Goal: Task Accomplishment & Management: Use online tool/utility

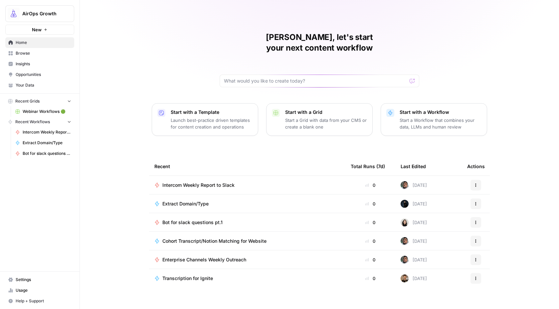
click at [54, 111] on span "Webinar Workflows 🟢" at bounding box center [47, 111] width 49 height 6
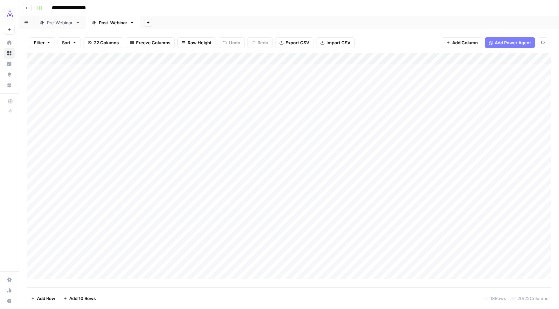
click at [63, 23] on div "Pre-Webinar" at bounding box center [60, 22] width 26 height 7
click at [406, 261] on div "Add Column" at bounding box center [289, 170] width 524 height 234
click at [435, 260] on div "Add Column" at bounding box center [289, 170] width 524 height 234
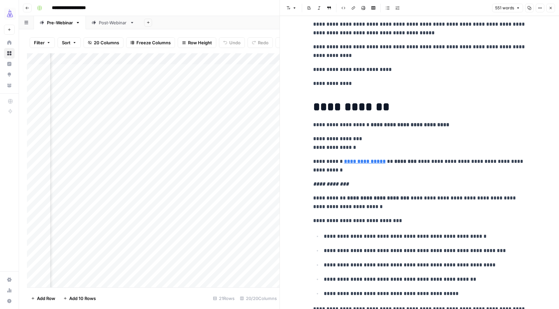
scroll to position [531, 0]
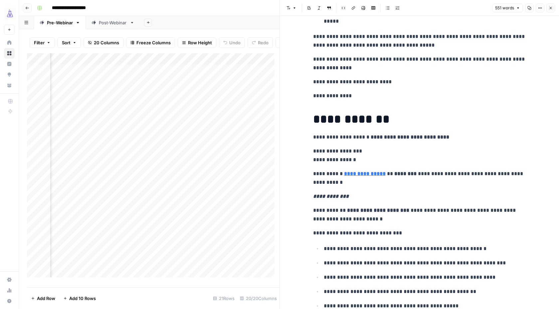
click at [553, 7] on button "Close" at bounding box center [550, 8] width 9 height 9
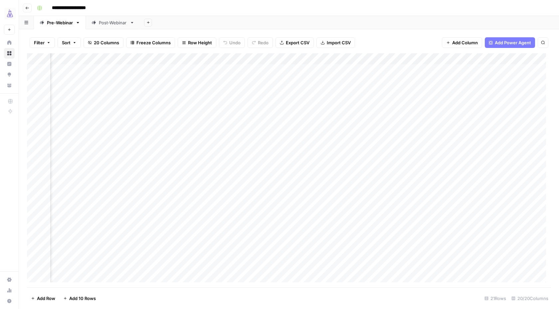
click at [122, 24] on div "Post-Webinar" at bounding box center [113, 22] width 28 height 7
click at [63, 22] on div "Pre-Webinar" at bounding box center [60, 22] width 26 height 7
